Goal: Task Accomplishment & Management: Manage account settings

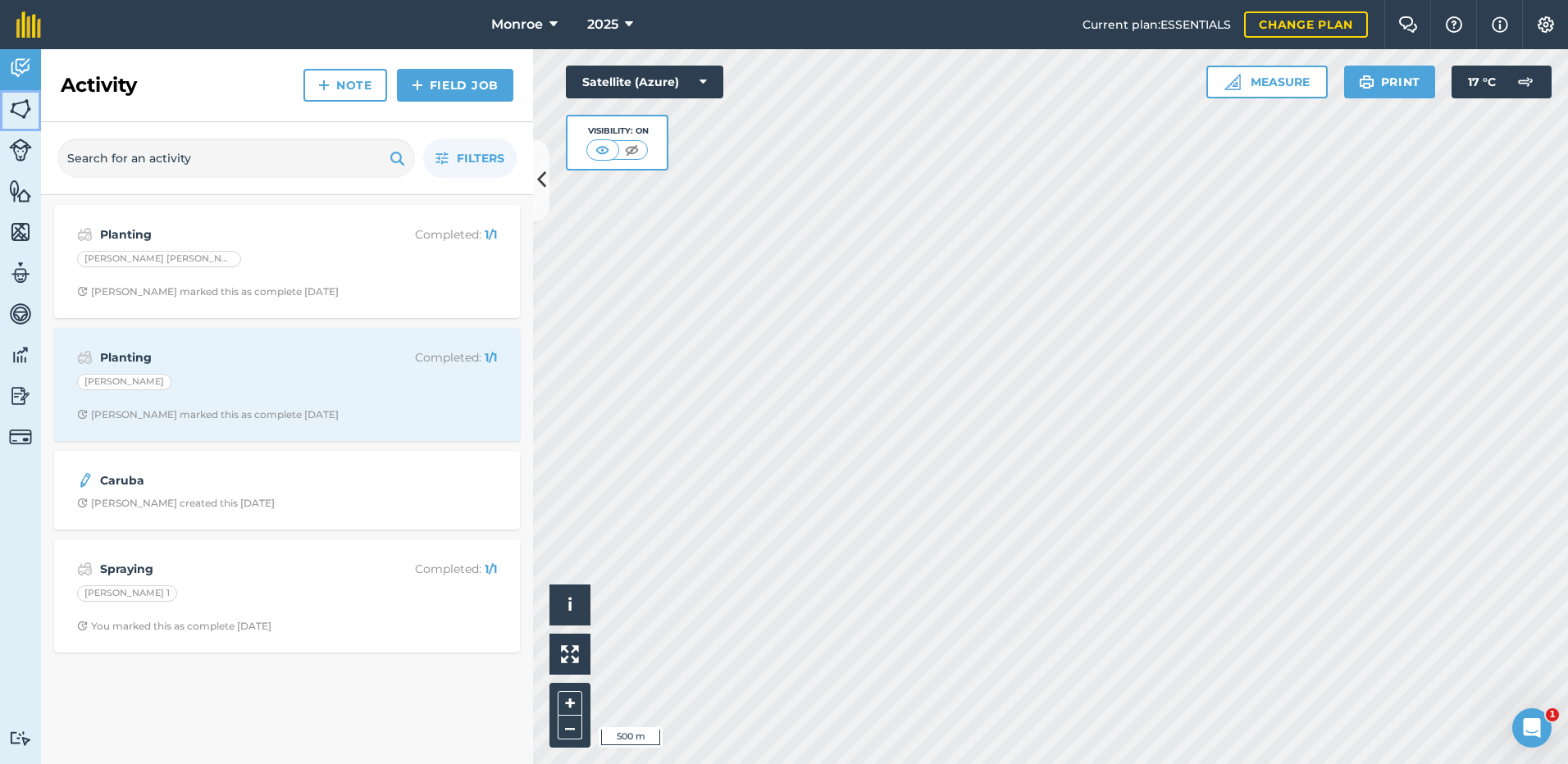
click at [18, 112] on img at bounding box center [20, 109] width 23 height 25
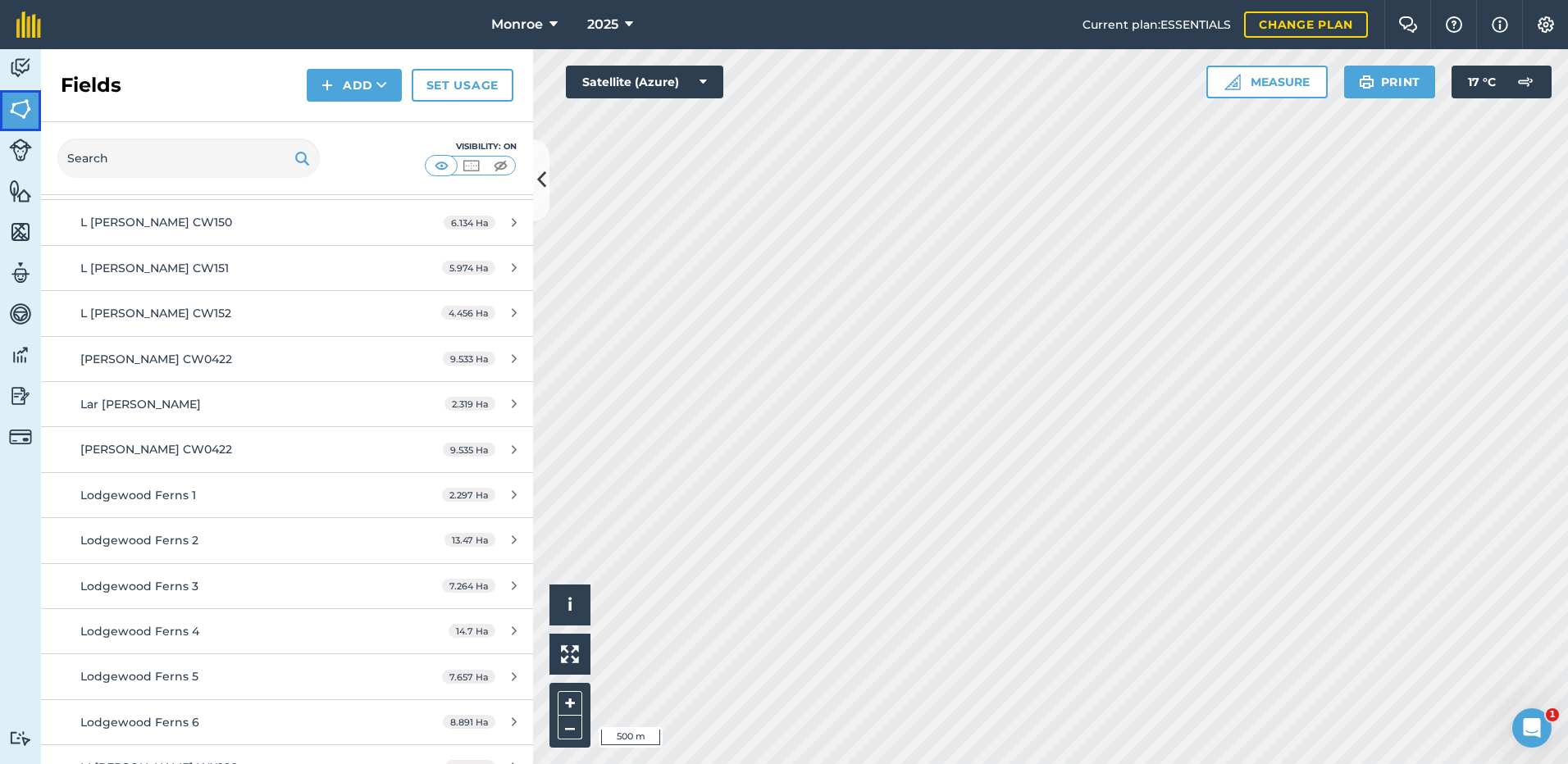
scroll to position [4427, 0]
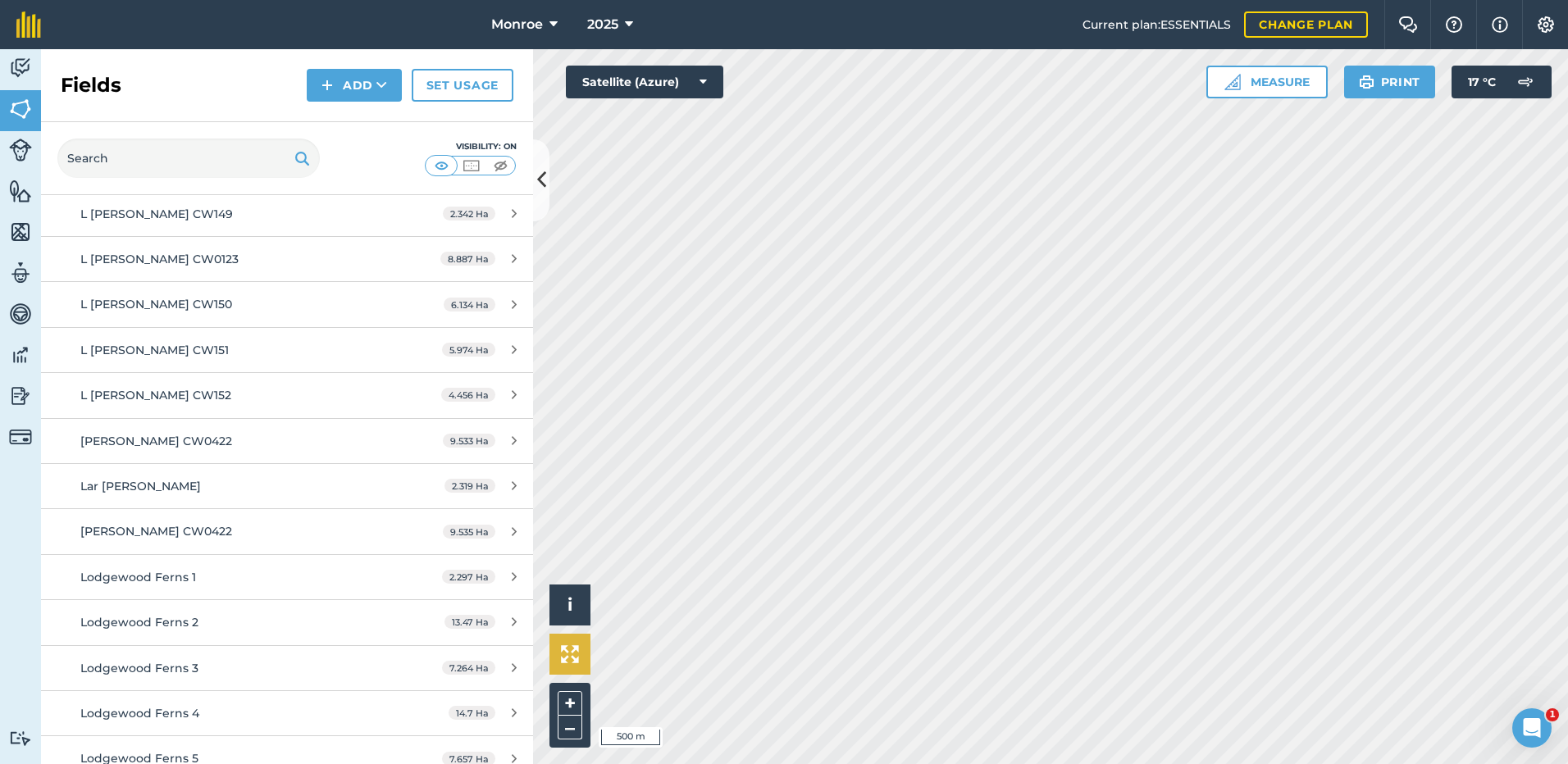
click at [584, 670] on div "Hello i © 2025 TomTom, Microsoft 500 m + – Satellite (Azure) Measure Print 17 °…" at bounding box center [1050, 406] width 1035 height 715
click at [1041, 763] on html "Monroe 2025 Current plan : ESSENTIALS Change plan Farm Chat Help Info Settings …" at bounding box center [784, 382] width 1568 height 764
click at [451, 80] on link "Set usage" at bounding box center [463, 84] width 102 height 33
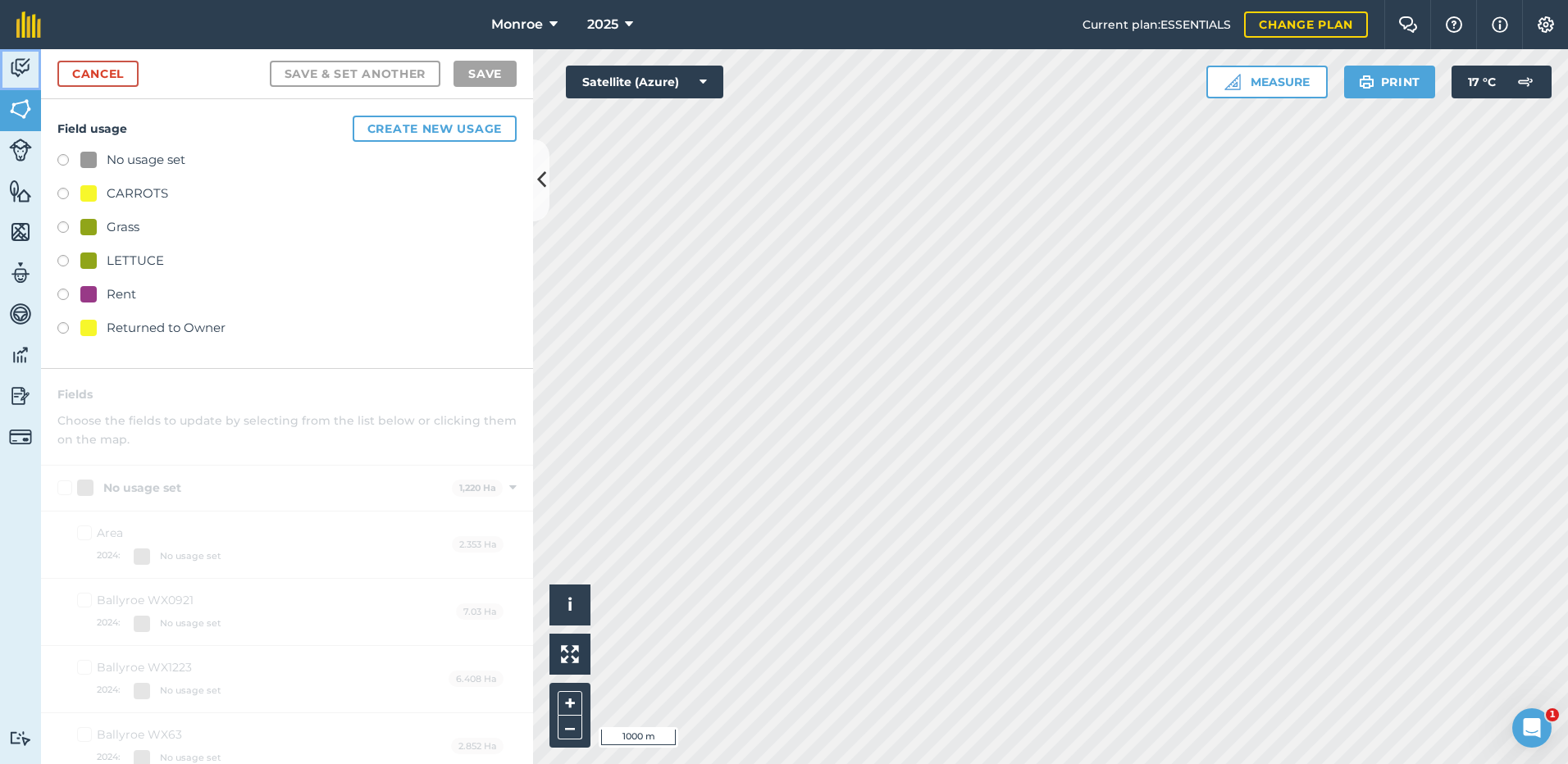
click at [16, 68] on img at bounding box center [20, 68] width 23 height 25
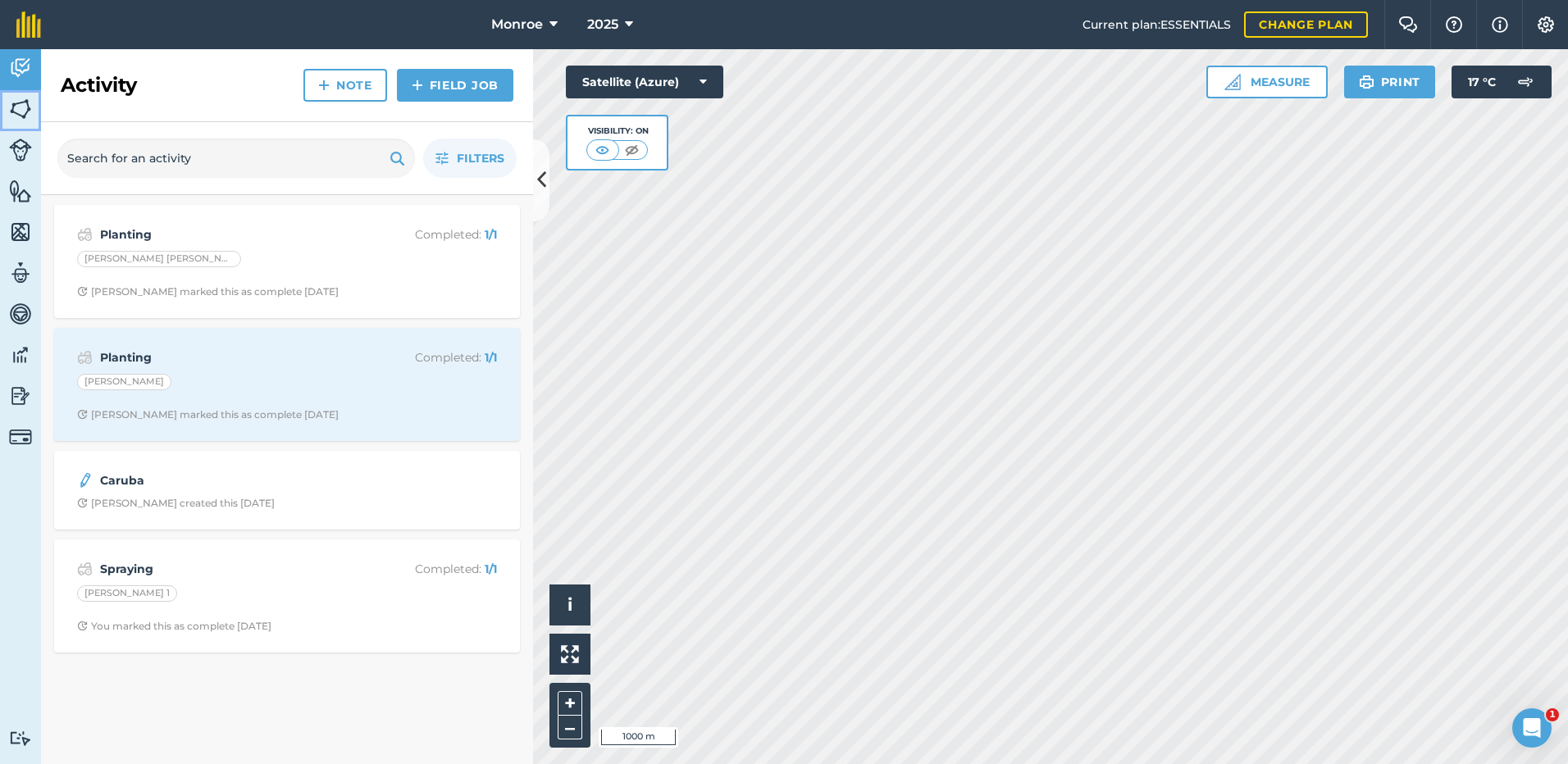
click at [20, 105] on img at bounding box center [20, 109] width 23 height 25
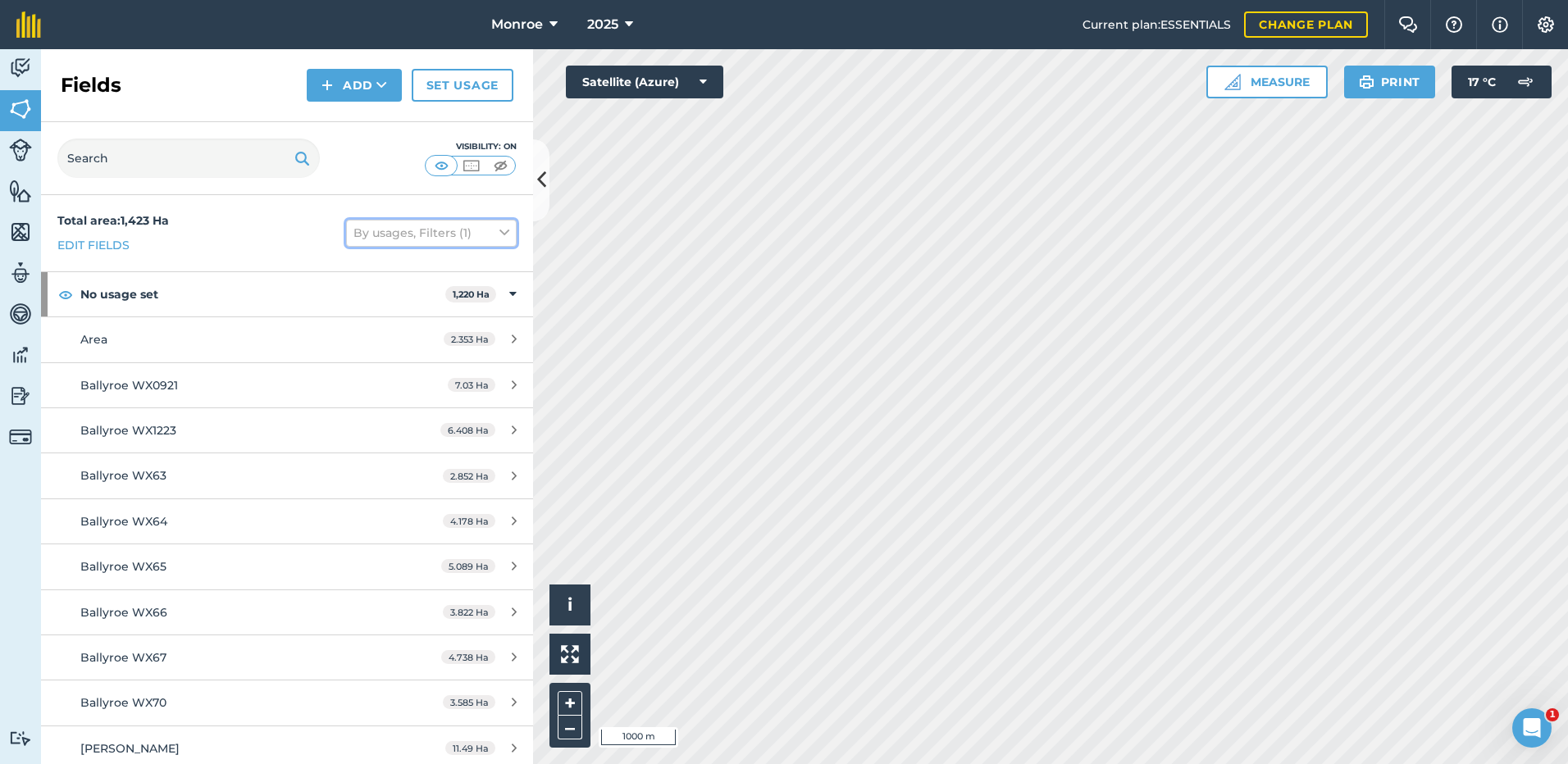
click at [500, 229] on icon at bounding box center [504, 233] width 10 height 18
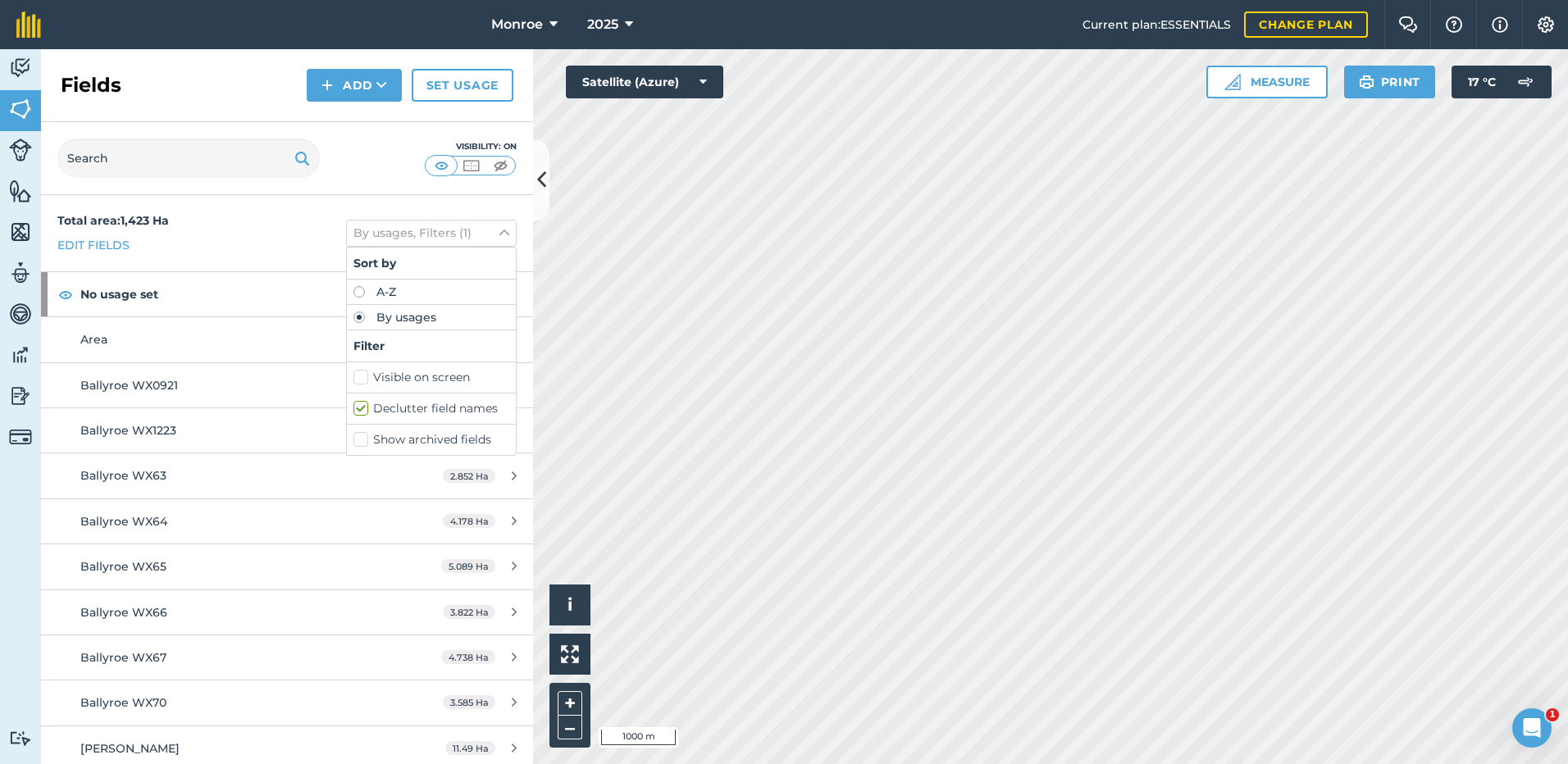
click at [259, 216] on div "Total area : 1,423 Ha Edit fields By usages, Filters (1) Sort by A-Z By usages …" at bounding box center [287, 233] width 492 height 76
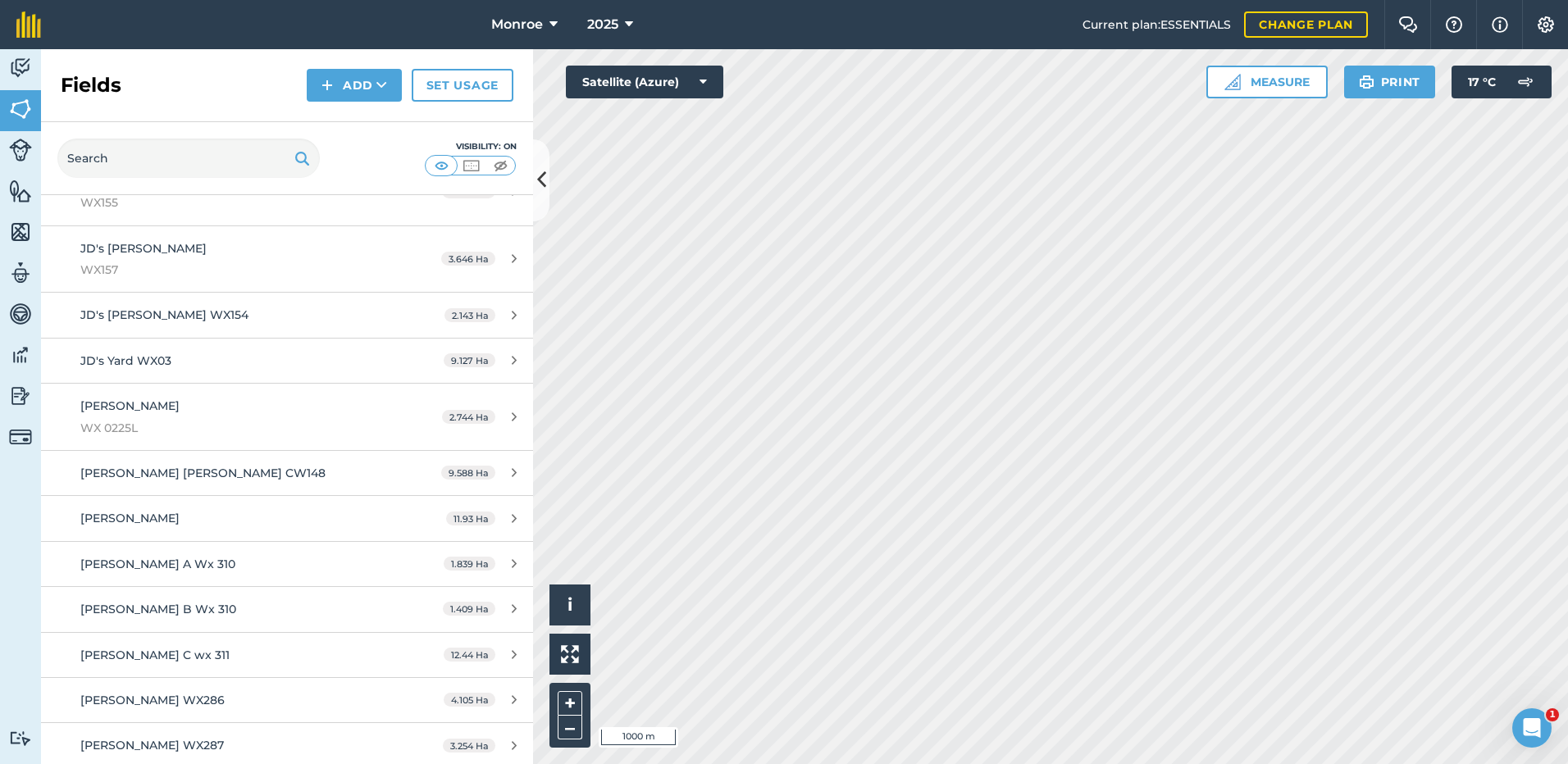
scroll to position [3197, 0]
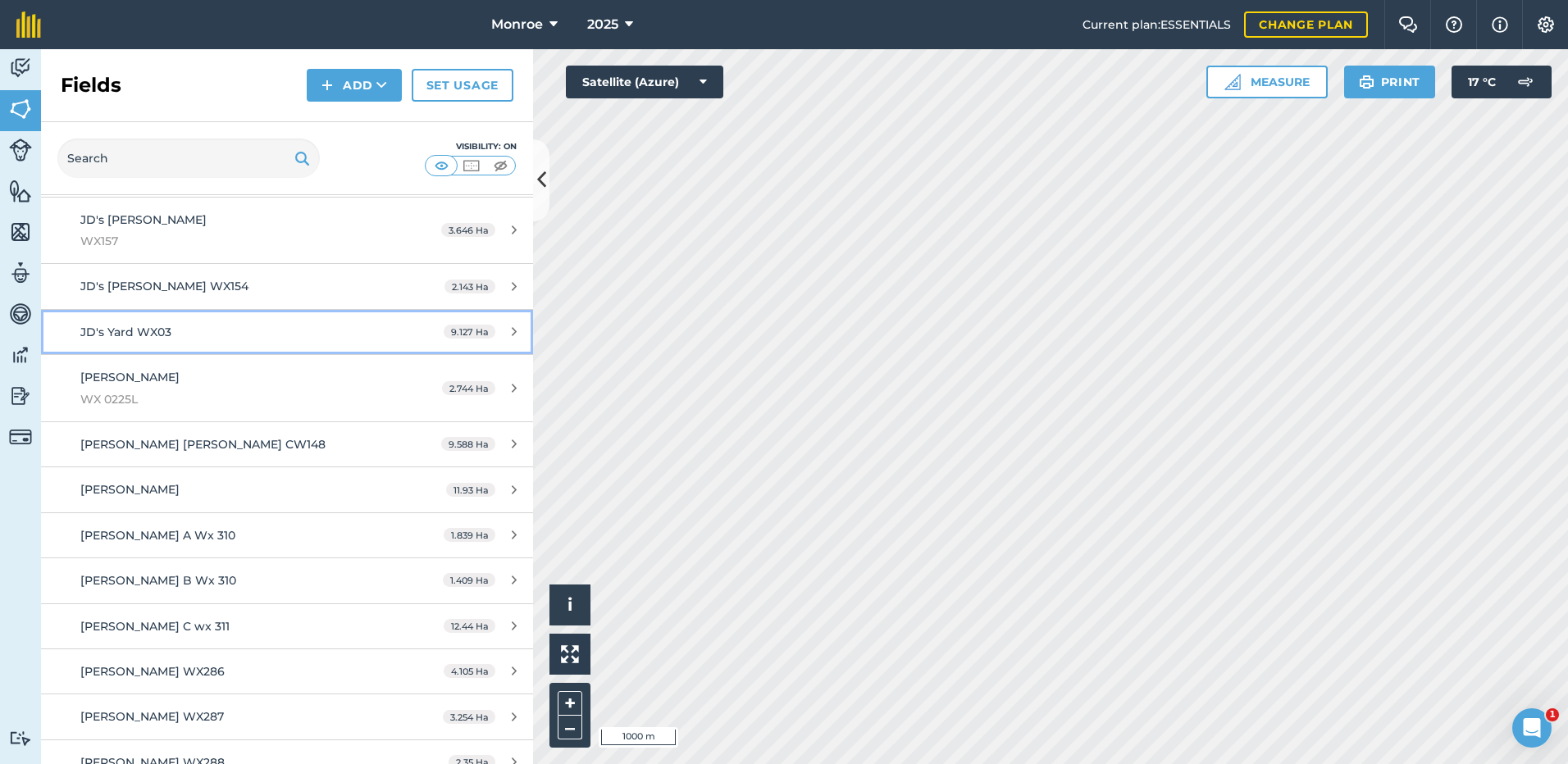
click at [151, 333] on span "JD's Yard WX03" at bounding box center [125, 331] width 91 height 15
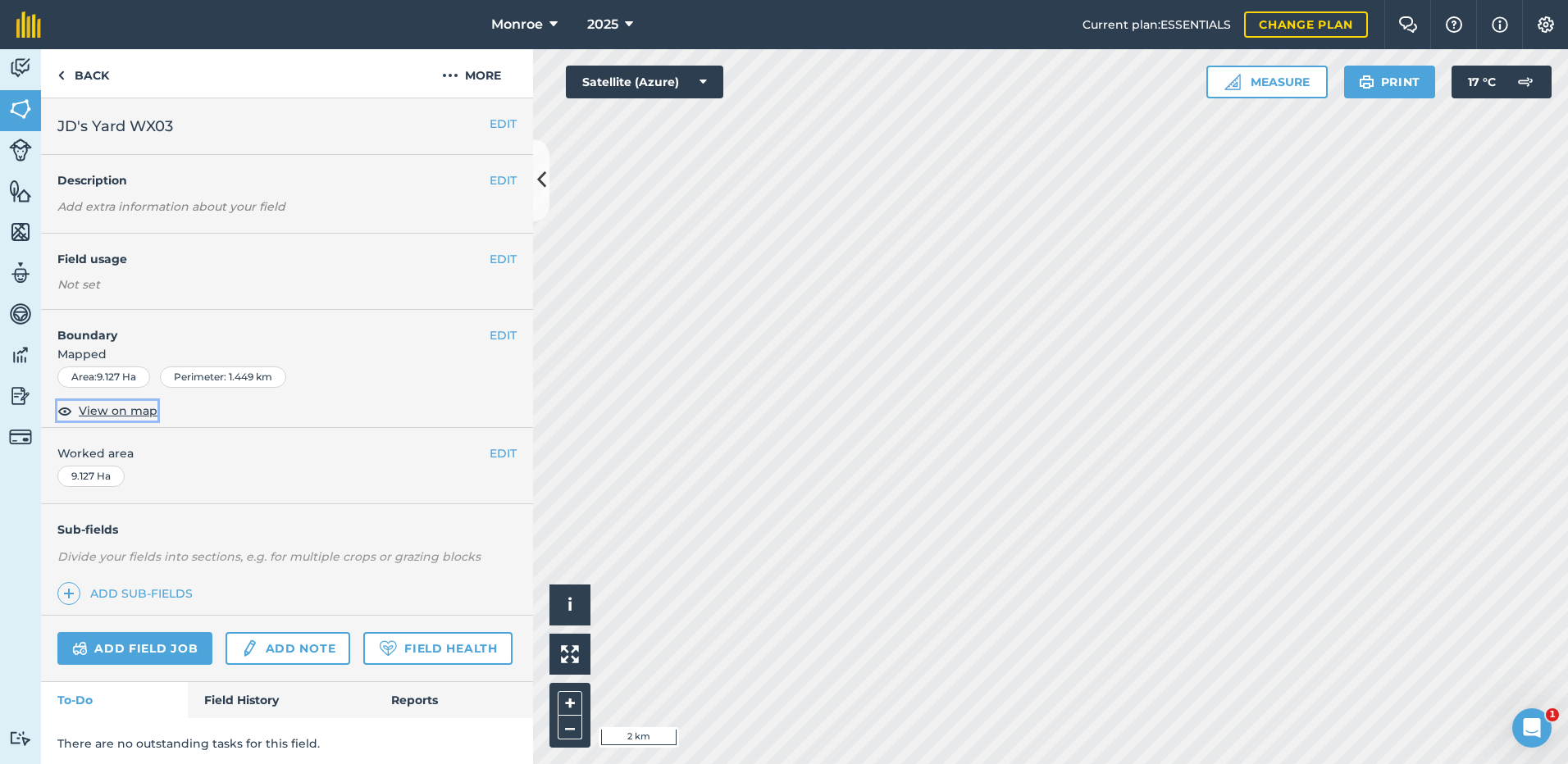
click at [109, 411] on span "View on map" at bounding box center [119, 411] width 79 height 18
click at [61, 78] on img at bounding box center [61, 76] width 7 height 19
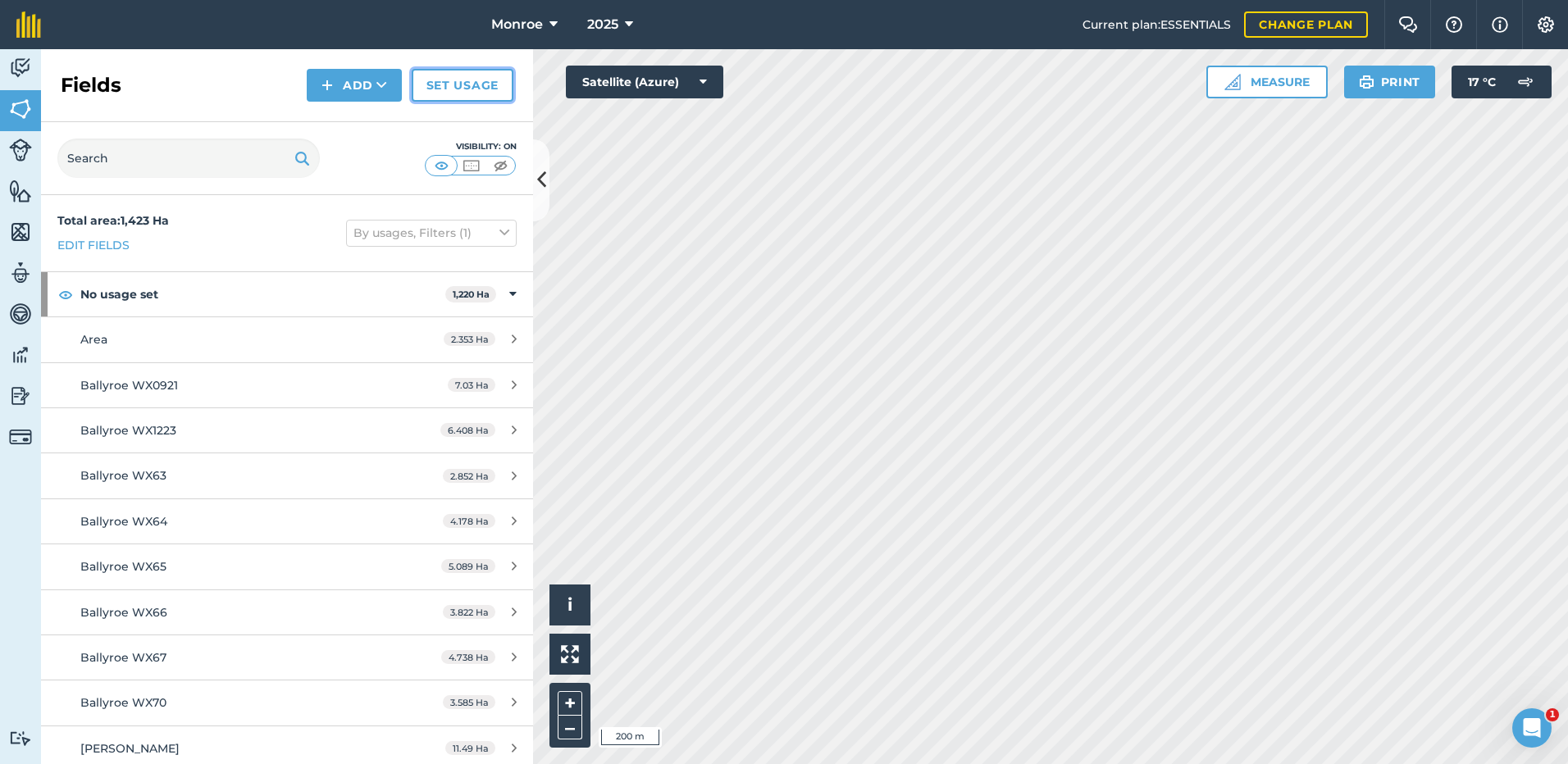
click at [452, 91] on link "Set usage" at bounding box center [463, 84] width 102 height 33
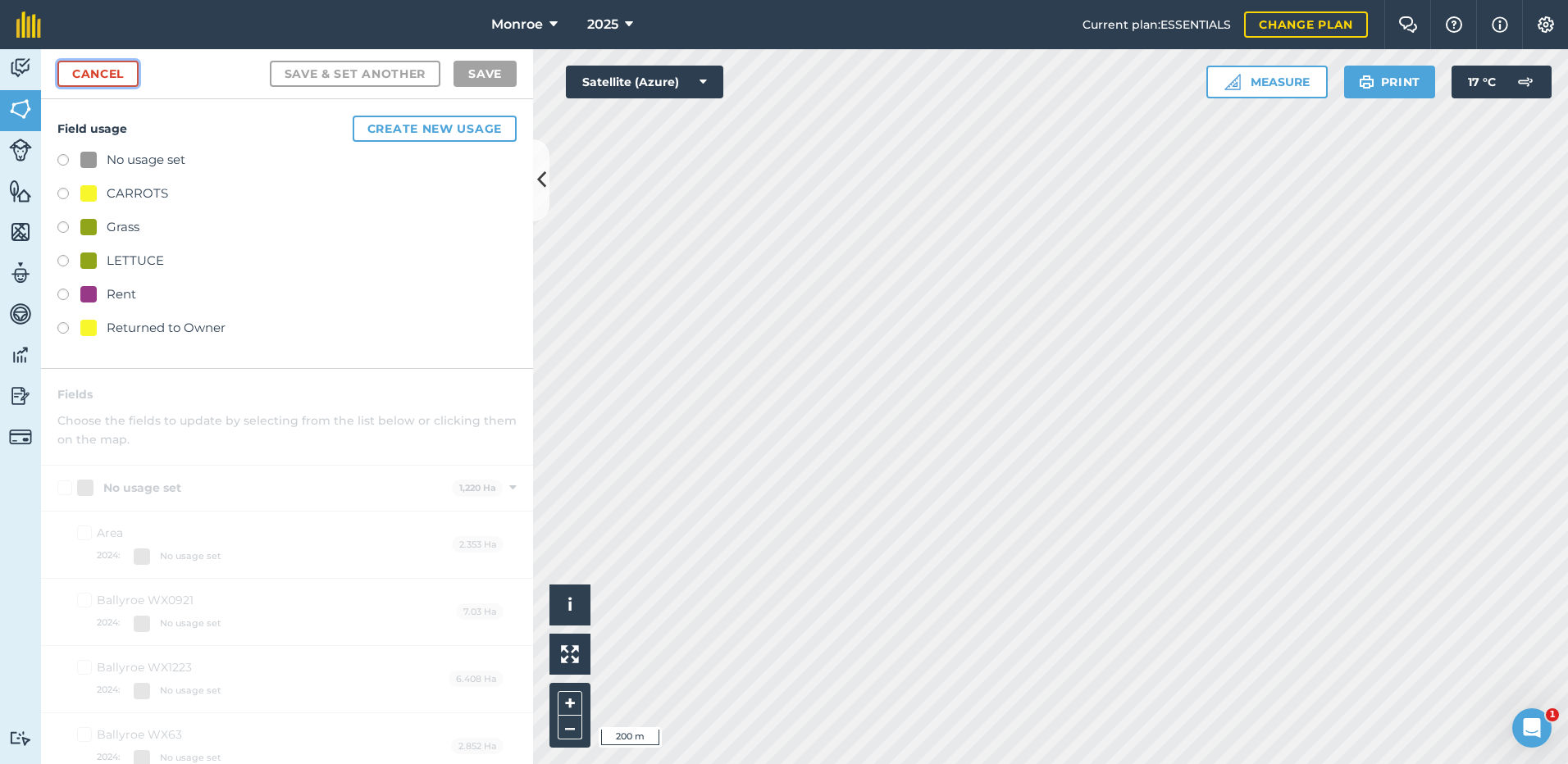
click at [90, 76] on link "Cancel" at bounding box center [98, 74] width 81 height 26
